Goal: Find contact information: Find contact information

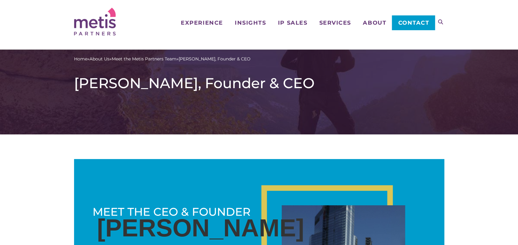
drag, startPoint x: 49, startPoint y: 148, endPoint x: 59, endPoint y: 148, distance: 10.2
click at [411, 25] on span "Contact" at bounding box center [413, 23] width 31 height 6
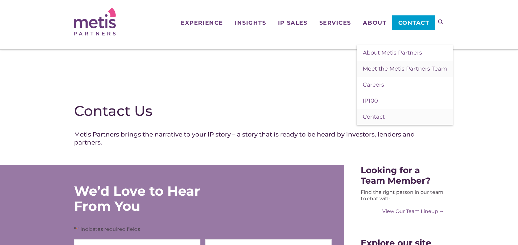
click at [380, 67] on span "Meet the Metis Partners Team" at bounding box center [405, 68] width 84 height 7
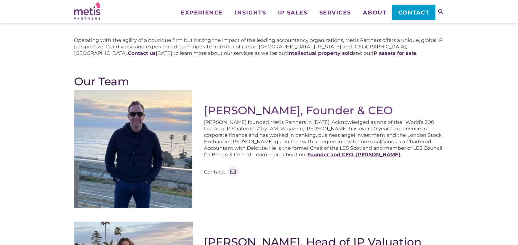
scroll to position [62, 0]
